Goal: Information Seeking & Learning: Check status

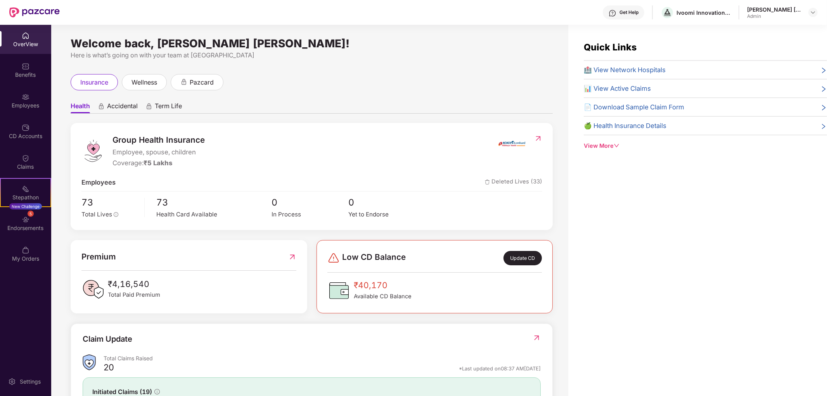
click at [391, 73] on div "Welcome back, [PERSON_NAME] [PERSON_NAME]! Here is what’s going on with your te…" at bounding box center [309, 215] width 517 height 381
click at [444, 288] on div "₹40,170 Available CD Balance" at bounding box center [435, 290] width 214 height 23
click at [523, 260] on div "Update CD" at bounding box center [523, 258] width 38 height 14
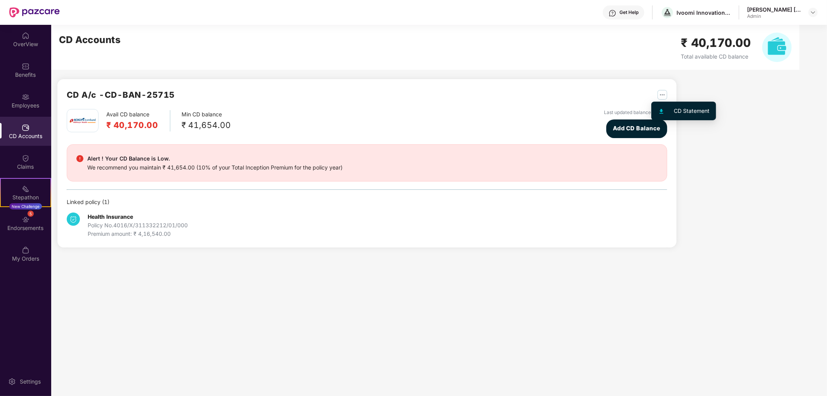
click at [662, 93] on img "button" at bounding box center [663, 95] width 10 height 10
click at [675, 110] on div "CD Statement" at bounding box center [693, 111] width 36 height 9
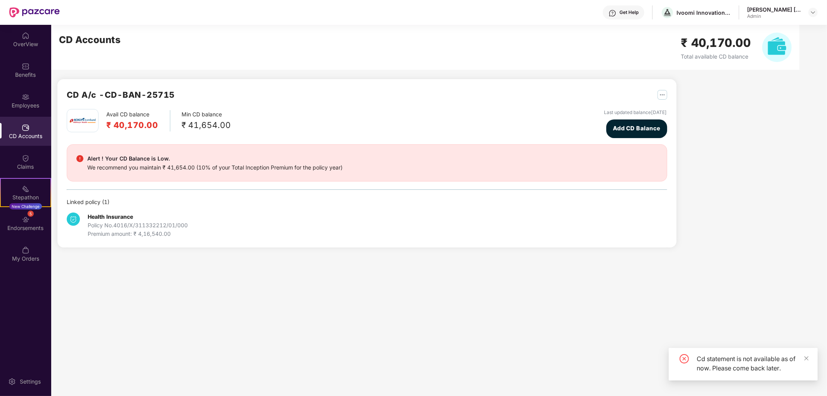
click at [734, 367] on div "Cd statement is not available as of now. Please come back later." at bounding box center [753, 363] width 112 height 19
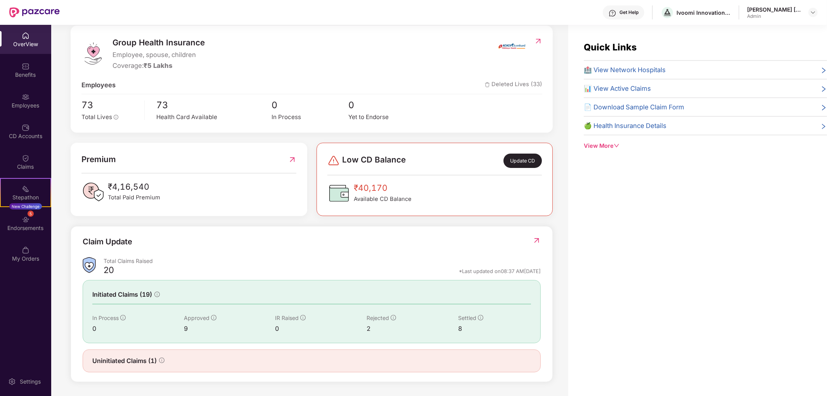
scroll to position [25, 0]
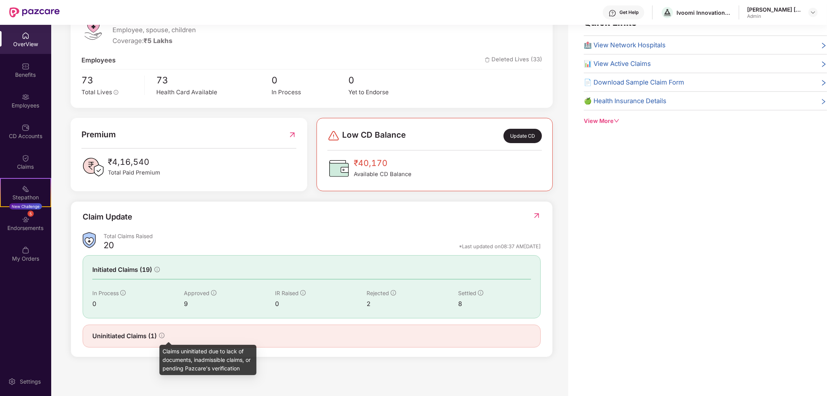
click at [162, 338] on icon "info-circle" at bounding box center [161, 335] width 5 height 5
click at [138, 338] on span "Uninitiated Claims (1)" at bounding box center [124, 336] width 64 height 10
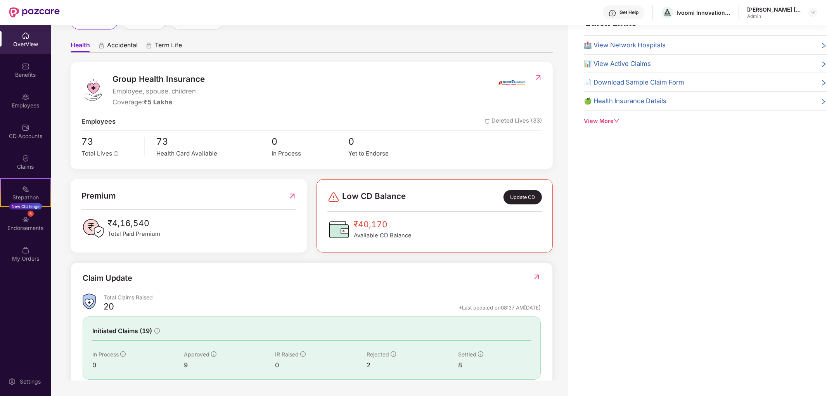
scroll to position [11, 0]
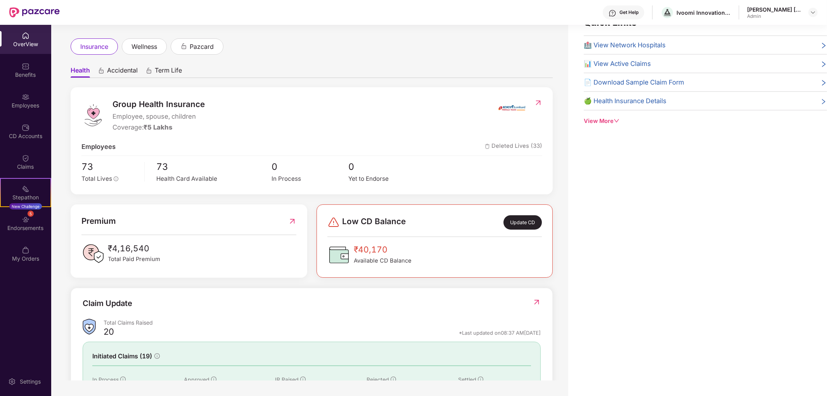
click at [539, 103] on img at bounding box center [538, 103] width 8 height 8
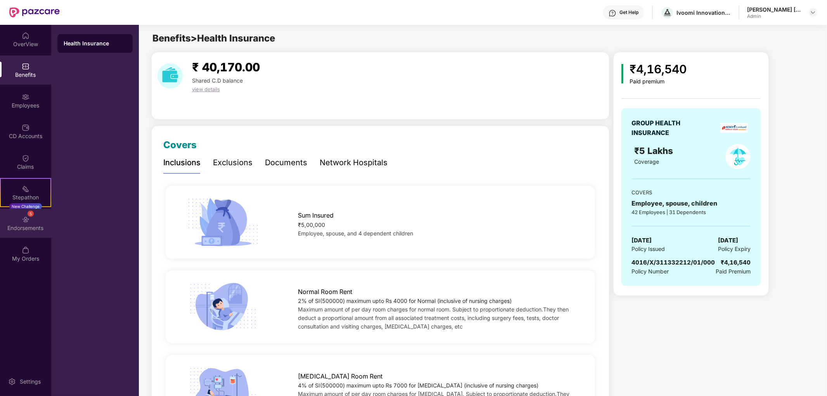
click at [26, 223] on img at bounding box center [26, 220] width 8 height 8
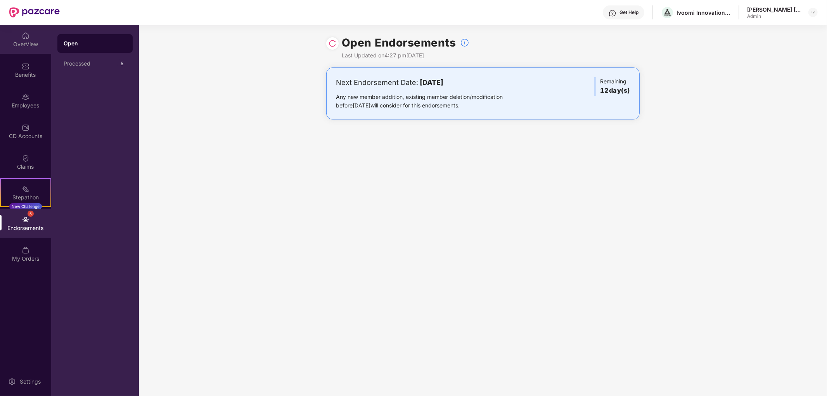
click at [29, 39] on img at bounding box center [26, 36] width 8 height 8
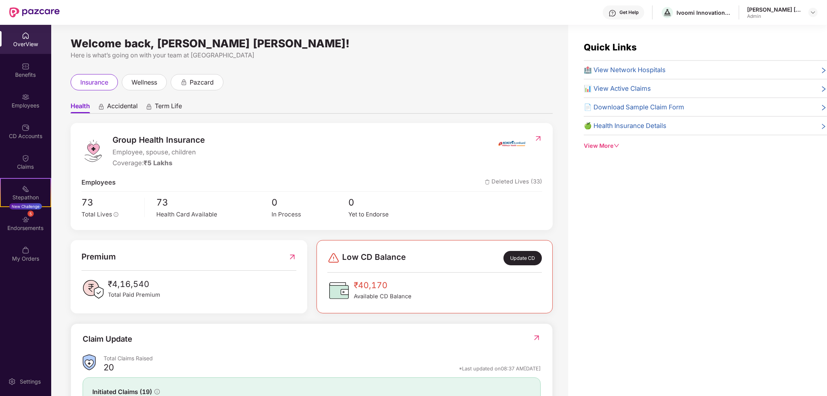
click at [116, 283] on span "₹4,16,540" at bounding box center [134, 284] width 52 height 13
click at [290, 260] on img at bounding box center [292, 257] width 8 height 12
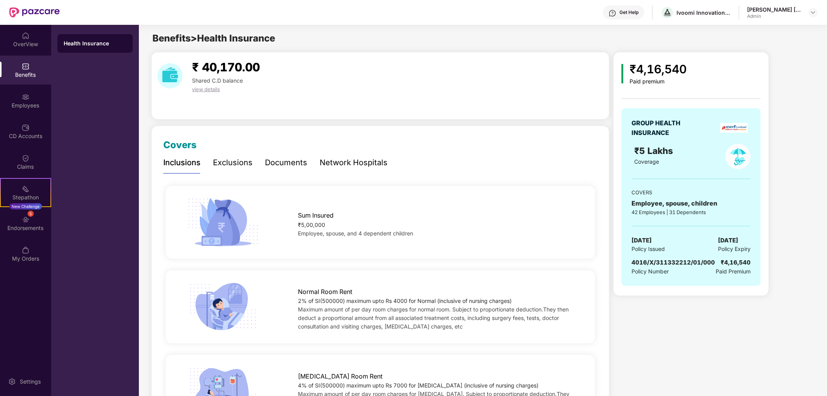
click at [211, 88] on span "view details" at bounding box center [206, 89] width 28 height 6
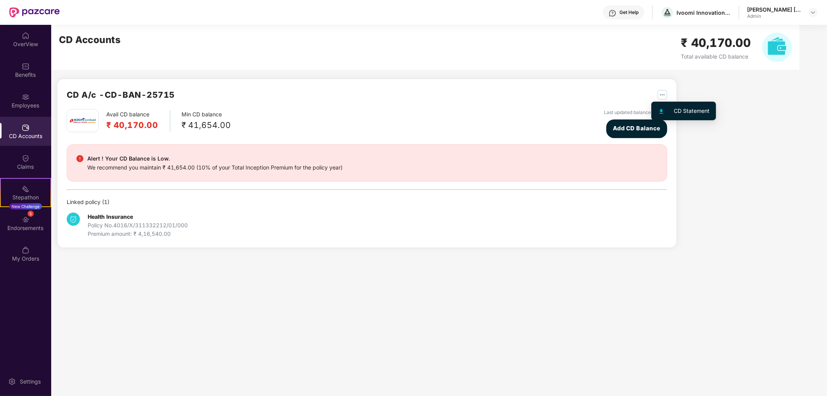
click at [666, 95] on img "button" at bounding box center [663, 95] width 10 height 10
click at [680, 108] on div "CD Statement" at bounding box center [693, 111] width 36 height 9
click at [633, 10] on div "Get Help" at bounding box center [629, 12] width 19 height 6
click at [329, 295] on main "CD Accounts ₹ 40,170.00 Total available CD balance CD A/c - CD-BAN-25715 Avail …" at bounding box center [439, 210] width 776 height 371
